Goal: Task Accomplishment & Management: Use online tool/utility

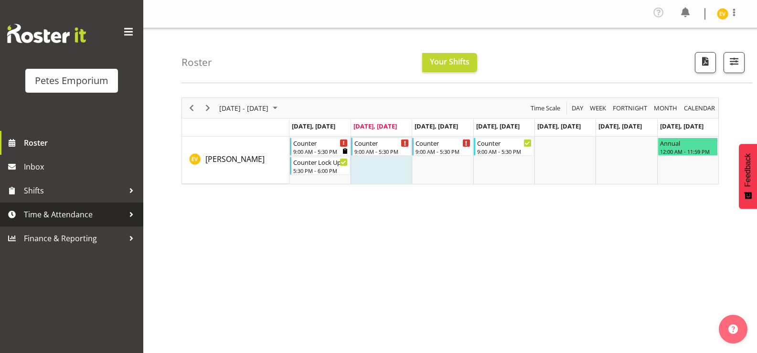
click at [63, 207] on span "Time & Attendance" at bounding box center [74, 214] width 100 height 14
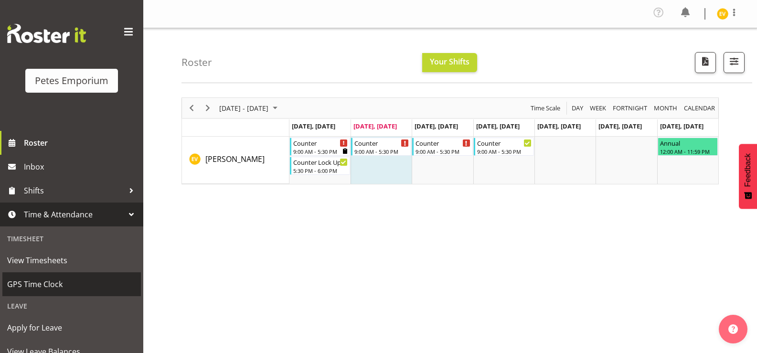
click at [106, 286] on span "GPS Time Clock" at bounding box center [71, 284] width 129 height 14
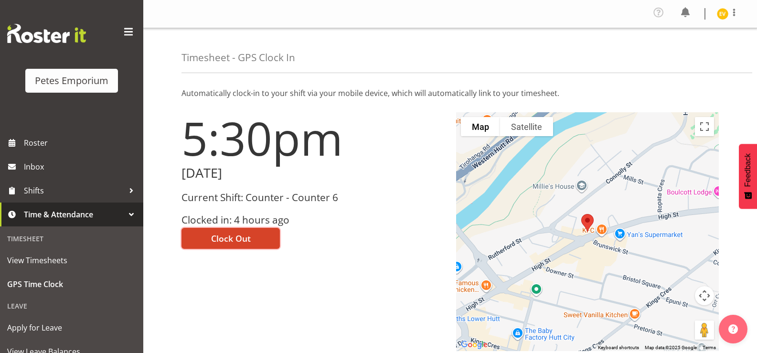
click at [255, 241] on button "Clock Out" at bounding box center [230, 238] width 98 height 21
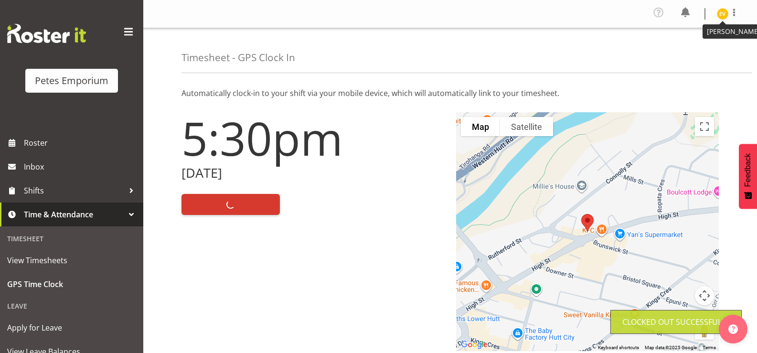
click at [720, 14] on img at bounding box center [722, 13] width 11 height 11
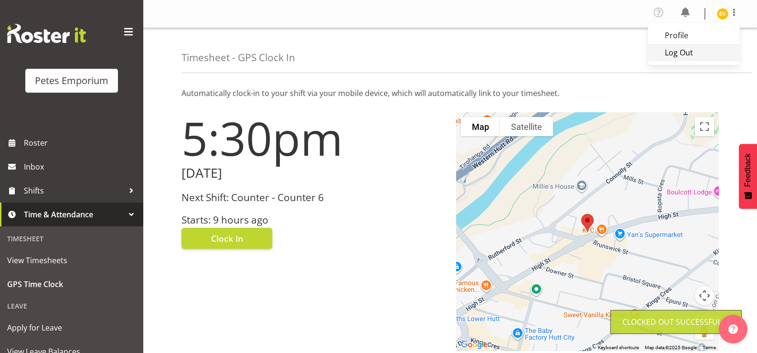
click at [692, 52] on link "Log Out" at bounding box center [694, 52] width 92 height 17
